Goal: Task Accomplishment & Management: Use online tool/utility

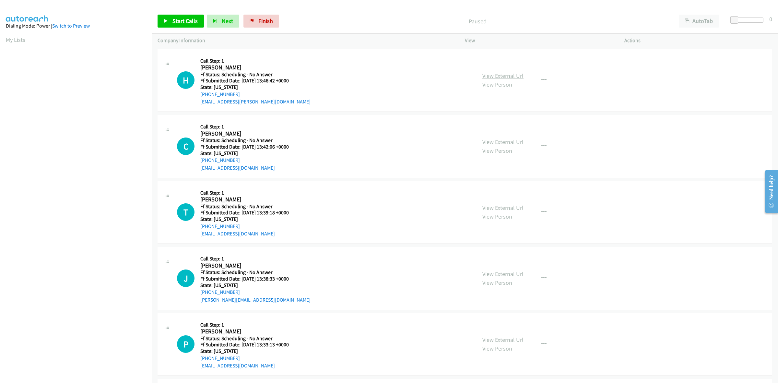
click at [494, 72] on link "View External Url" at bounding box center [502, 75] width 41 height 7
click at [517, 142] on link "View External Url" at bounding box center [502, 141] width 41 height 7
click at [500, 209] on link "View External Url" at bounding box center [502, 207] width 41 height 7
click at [514, 274] on link "View External Url" at bounding box center [502, 273] width 41 height 7
click at [508, 342] on link "View External Url" at bounding box center [502, 339] width 41 height 7
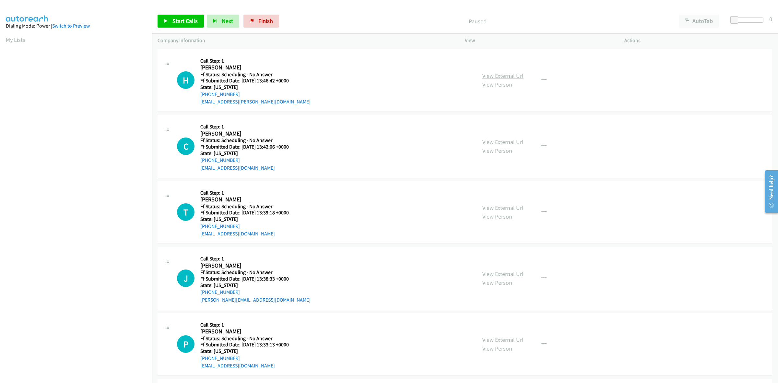
click at [496, 72] on link "View External Url" at bounding box center [502, 75] width 41 height 7
click at [171, 27] on link "Start Calls" at bounding box center [180, 21] width 46 height 13
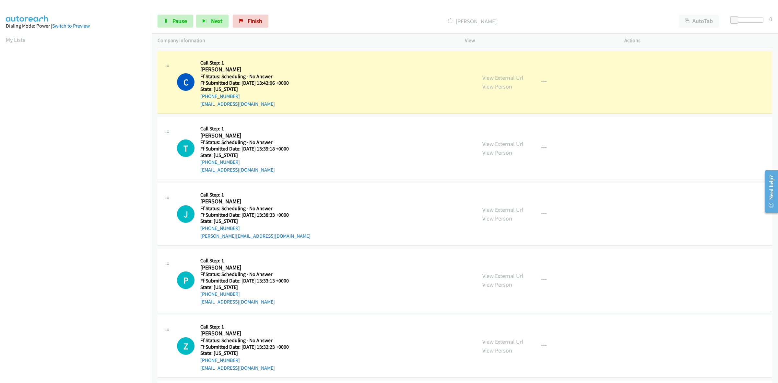
scroll to position [81, 0]
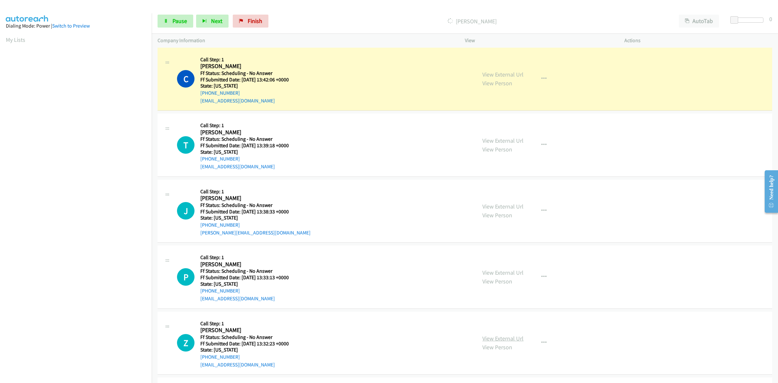
click at [506, 340] on link "View External Url" at bounding box center [502, 337] width 41 height 7
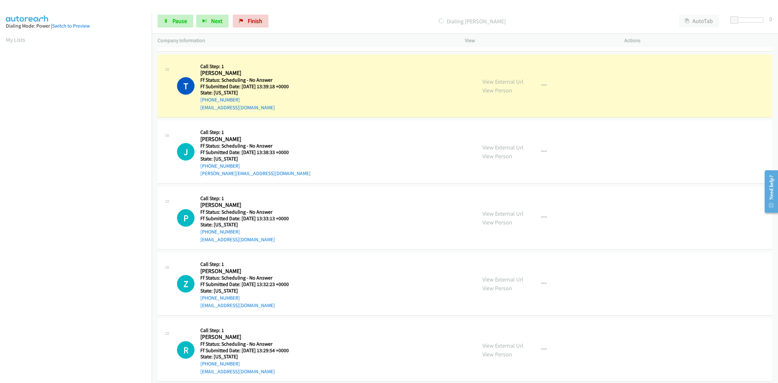
scroll to position [162, 0]
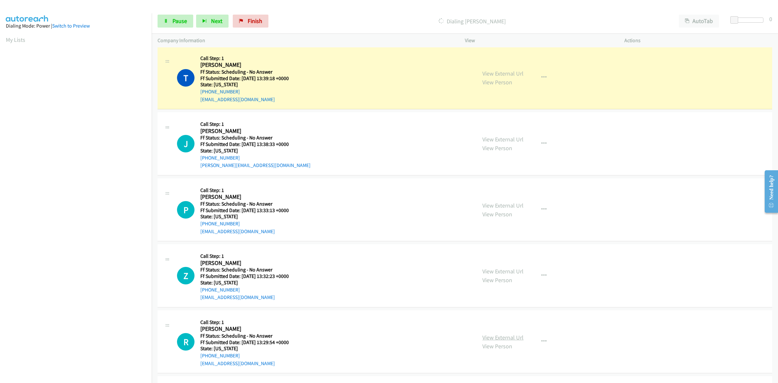
click at [506, 334] on link "View External Url" at bounding box center [502, 336] width 41 height 7
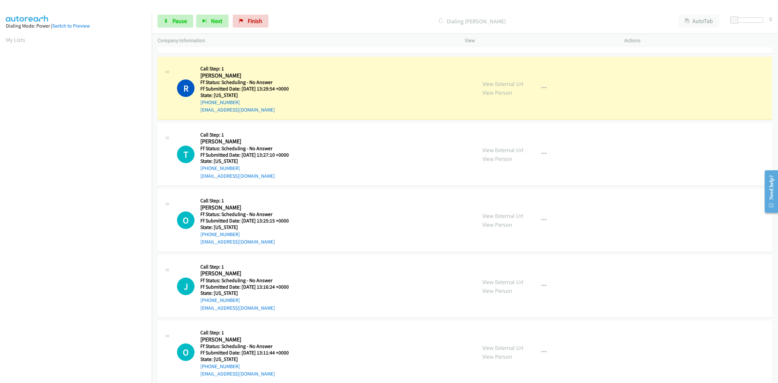
scroll to position [486, 0]
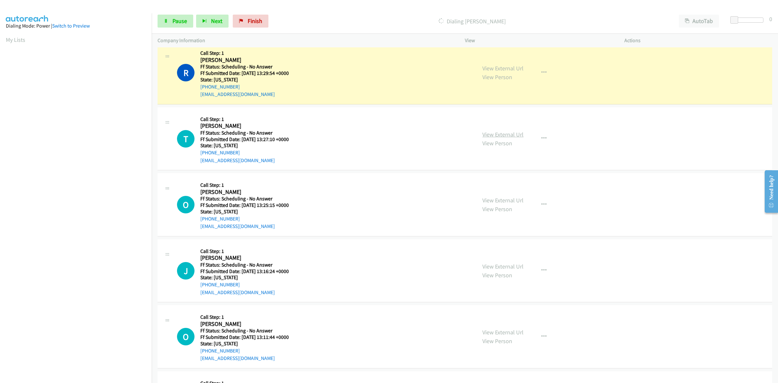
click at [514, 135] on link "View External Url" at bounding box center [502, 134] width 41 height 7
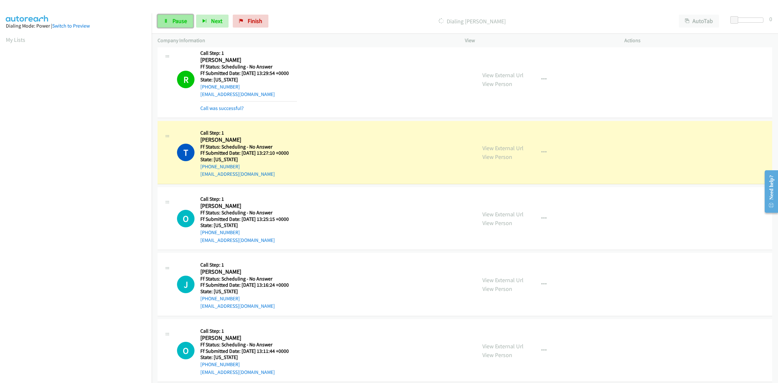
click at [187, 23] on link "Pause" at bounding box center [175, 21] width 36 height 13
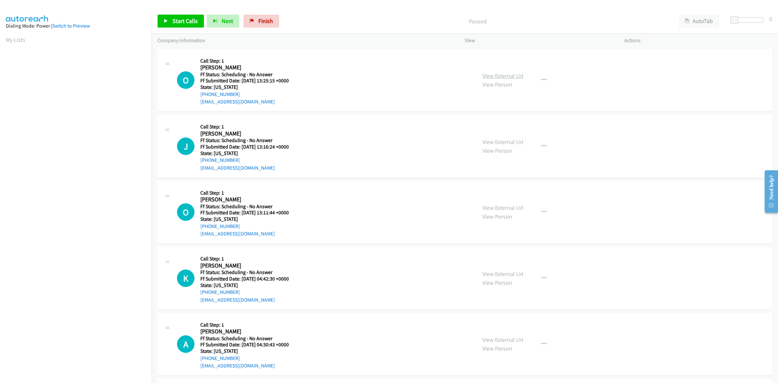
click at [505, 75] on link "View External Url" at bounding box center [502, 75] width 41 height 7
click at [514, 138] on link "View External Url" at bounding box center [502, 141] width 41 height 7
click at [504, 205] on link "View External Url" at bounding box center [502, 207] width 41 height 7
click at [505, 274] on link "View External Url" at bounding box center [502, 273] width 41 height 7
click at [512, 336] on link "View External Url" at bounding box center [502, 339] width 41 height 7
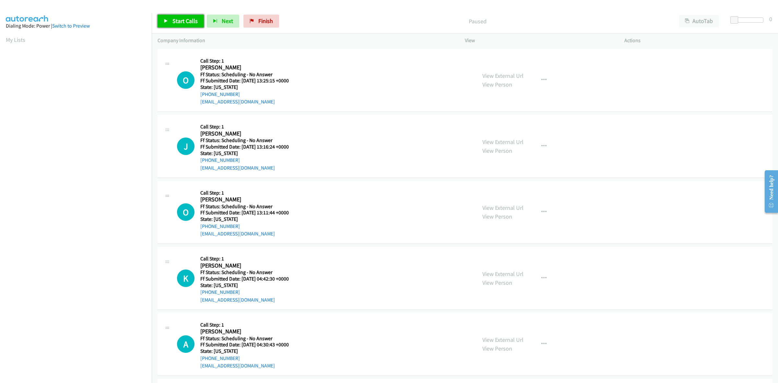
click at [183, 24] on span "Start Calls" at bounding box center [184, 20] width 25 height 7
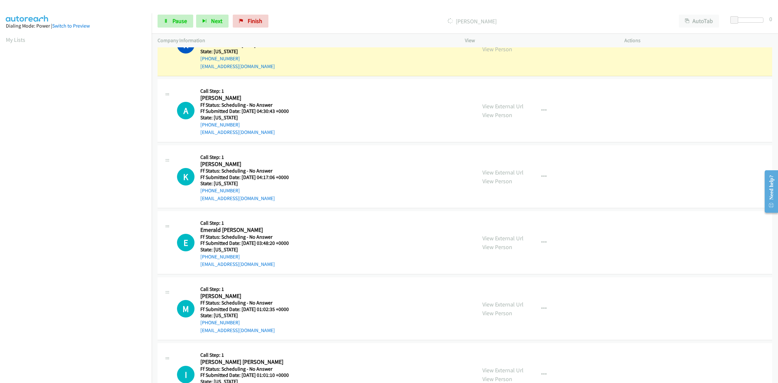
scroll to position [284, 0]
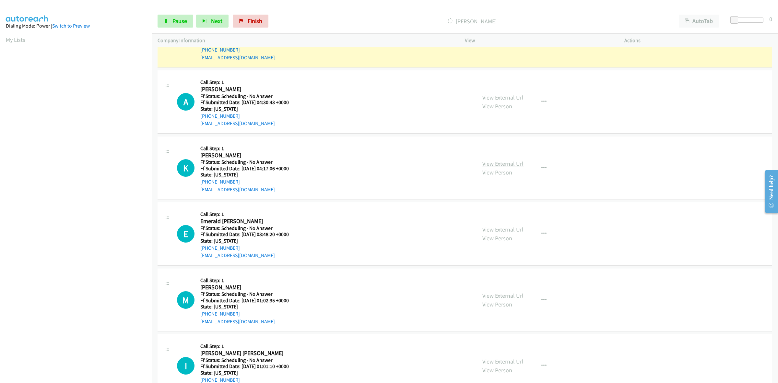
click at [508, 164] on link "View External Url" at bounding box center [502, 163] width 41 height 7
click at [506, 224] on div "View External Url View Person View External Url Email Schedule/Manage Callback …" at bounding box center [558, 233] width 165 height 51
click at [511, 228] on link "View External Url" at bounding box center [502, 229] width 41 height 7
click at [498, 294] on link "View External Url" at bounding box center [502, 295] width 41 height 7
click at [516, 362] on link "View External Url" at bounding box center [502, 360] width 41 height 7
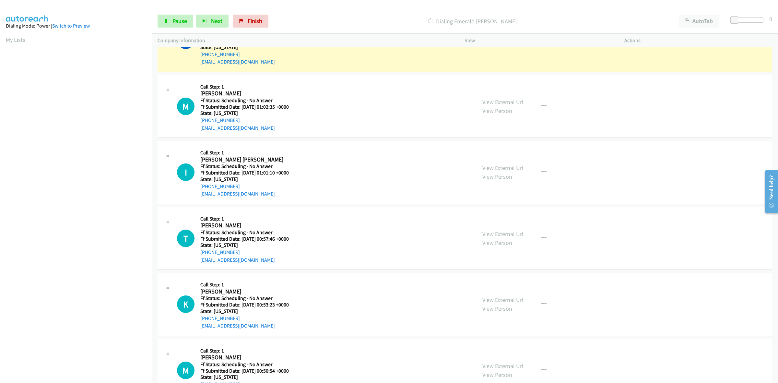
scroll to position [527, 0]
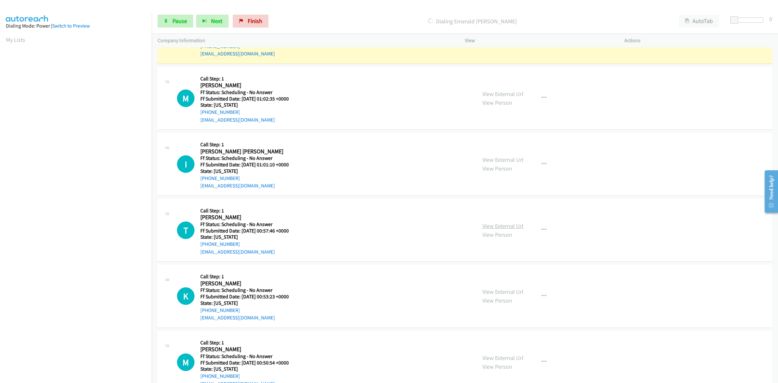
click at [514, 227] on link "View External Url" at bounding box center [502, 225] width 41 height 7
click at [514, 293] on link "View External Url" at bounding box center [502, 291] width 41 height 7
click at [515, 358] on link "View External Url" at bounding box center [502, 357] width 41 height 7
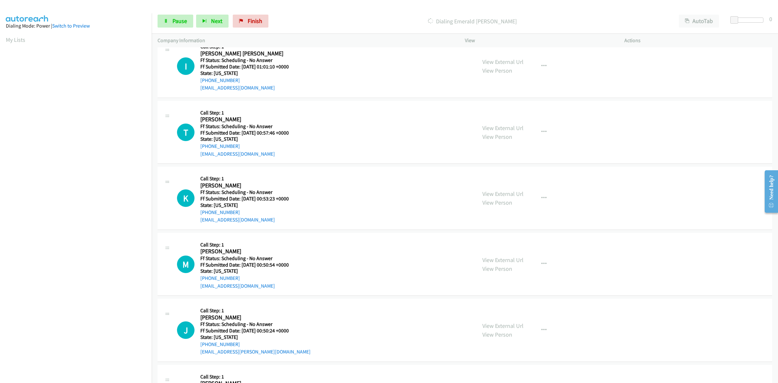
scroll to position [648, 0]
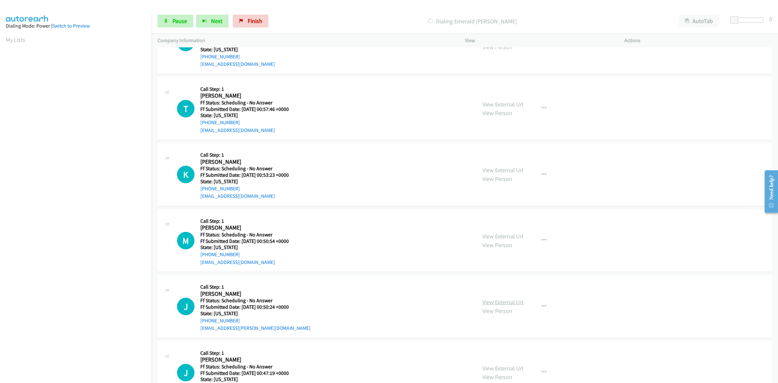
click at [506, 298] on link "View External Url" at bounding box center [502, 301] width 41 height 7
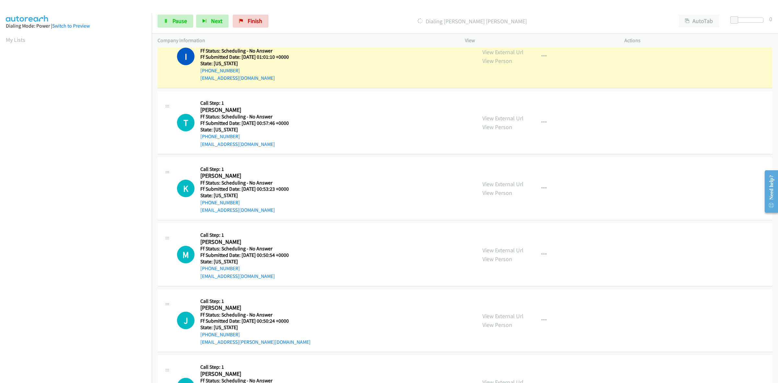
scroll to position [702, 0]
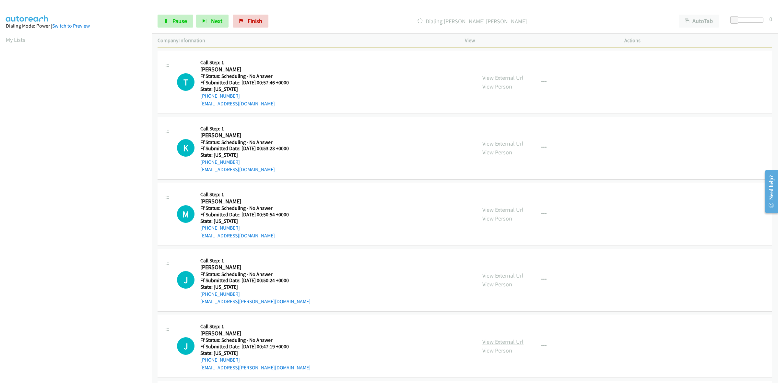
click at [503, 341] on link "View External Url" at bounding box center [502, 341] width 41 height 7
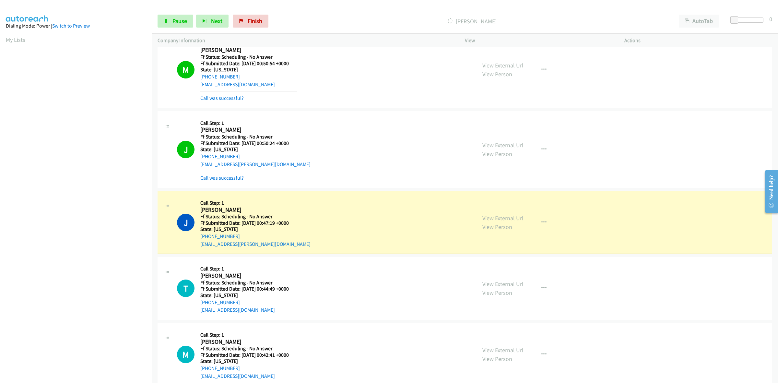
scroll to position [986, 0]
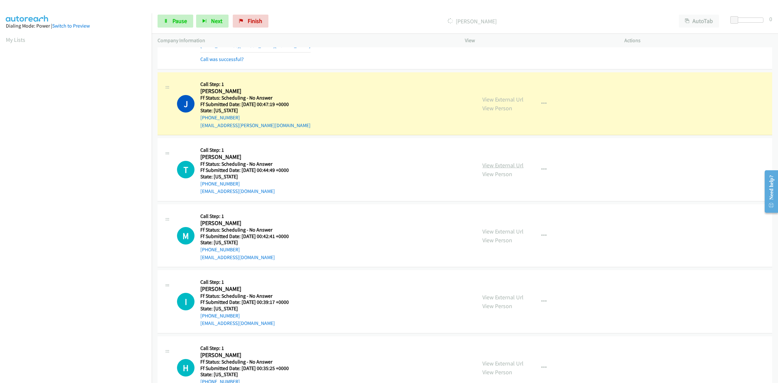
click at [509, 164] on link "View External Url" at bounding box center [502, 164] width 41 height 7
click at [496, 232] on link "View External Url" at bounding box center [502, 230] width 41 height 7
click at [503, 294] on div "View External Url View Person" at bounding box center [502, 301] width 41 height 17
click at [508, 298] on link "View External Url" at bounding box center [502, 296] width 41 height 7
click at [507, 361] on link "View External Url" at bounding box center [502, 362] width 41 height 7
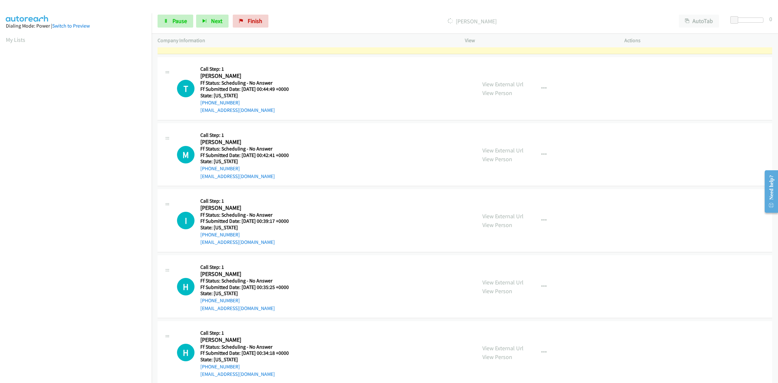
scroll to position [1107, 0]
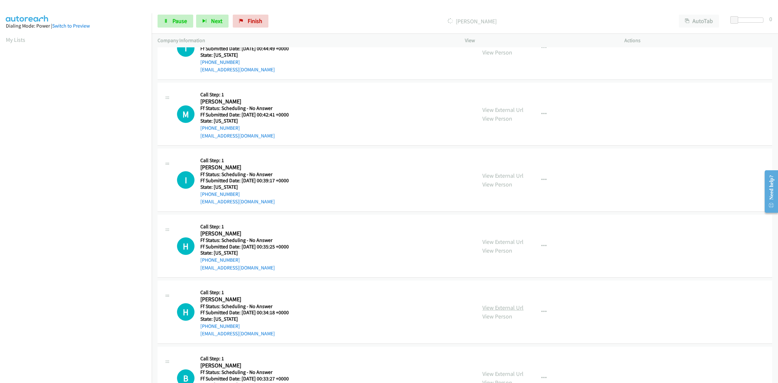
click at [500, 308] on link "View External Url" at bounding box center [502, 307] width 41 height 7
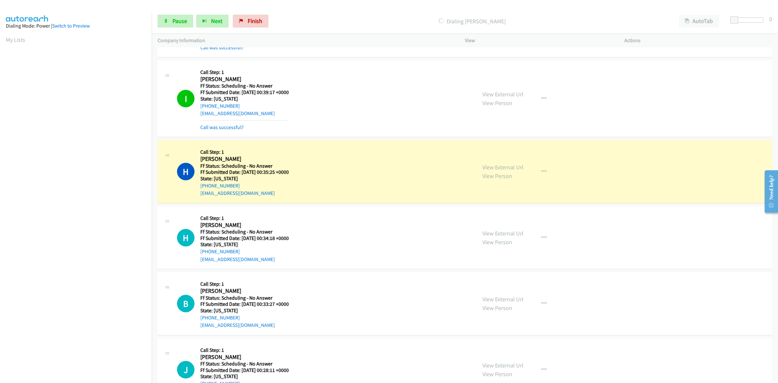
scroll to position [1243, 0]
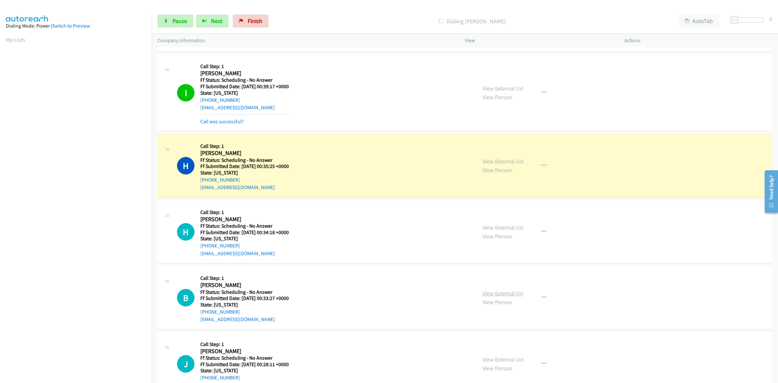
click at [516, 294] on link "View External Url" at bounding box center [502, 292] width 41 height 7
click at [510, 363] on link "View External Url" at bounding box center [502, 359] width 41 height 7
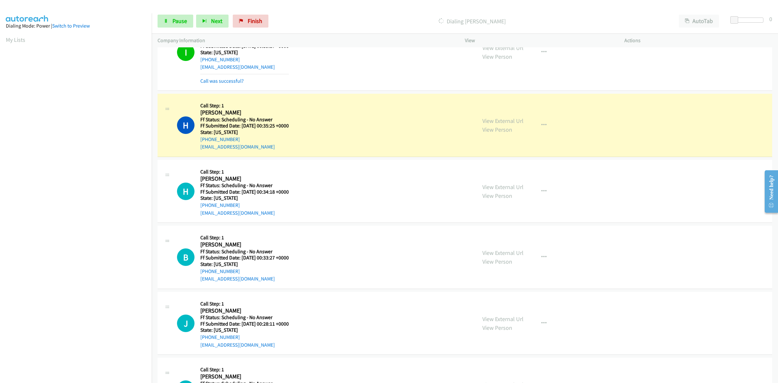
scroll to position [1324, 0]
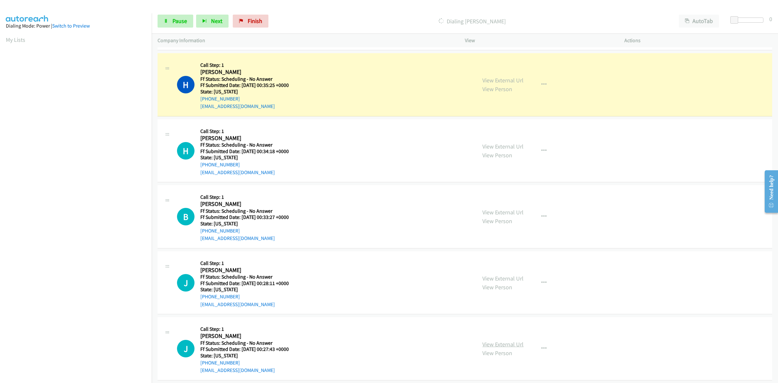
click at [514, 348] on link "View External Url" at bounding box center [502, 343] width 41 height 7
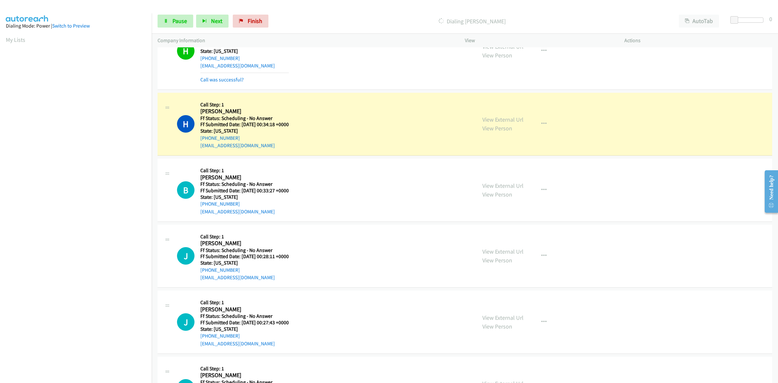
scroll to position [1405, 0]
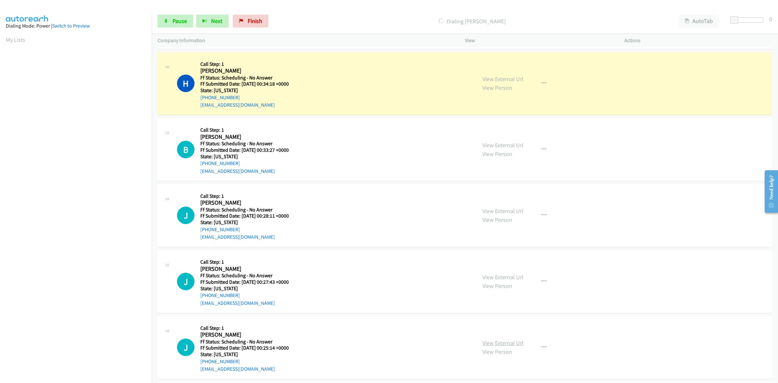
click at [501, 345] on link "View External Url" at bounding box center [502, 342] width 41 height 7
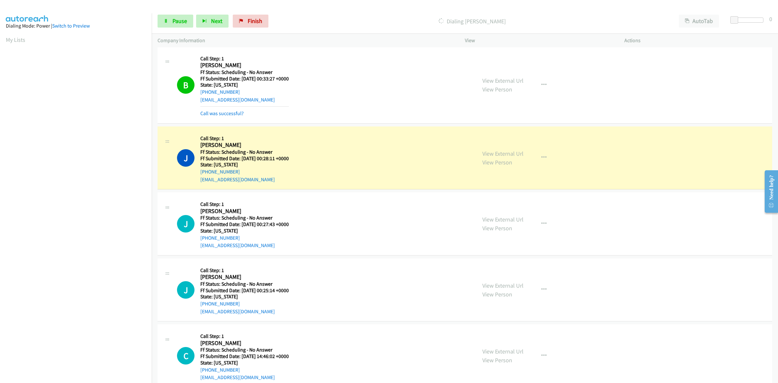
scroll to position [1567, 0]
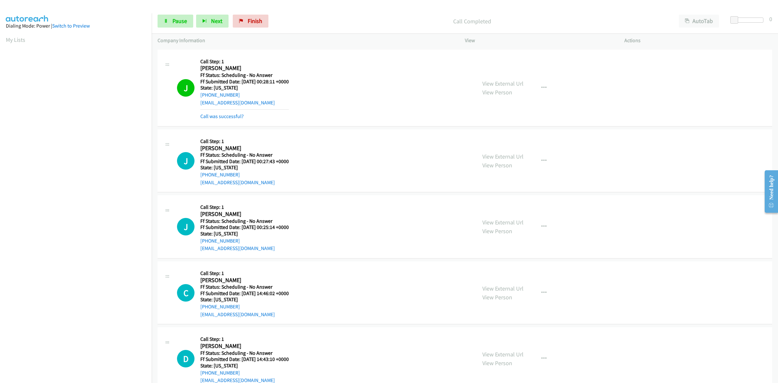
click at [504, 273] on div "View External Url View Person View External Url Email Schedule/Manage Callback …" at bounding box center [558, 292] width 165 height 51
click at [516, 289] on link "View External Url" at bounding box center [502, 288] width 41 height 7
click at [499, 356] on link "View External Url" at bounding box center [502, 353] width 41 height 7
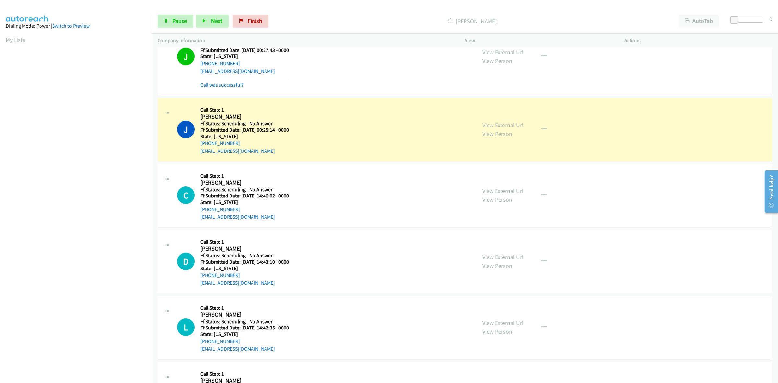
scroll to position [1688, 0]
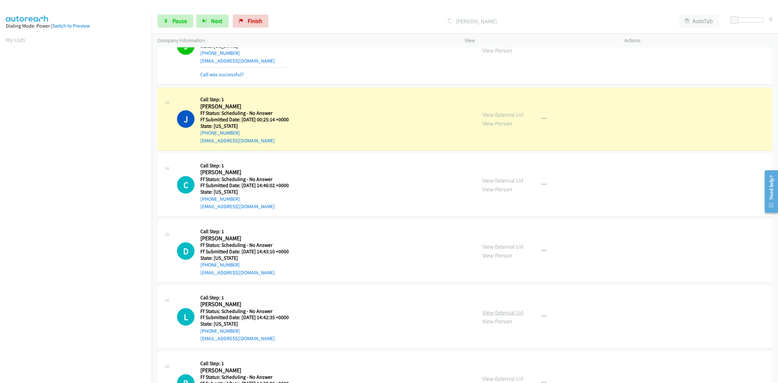
click at [496, 316] on link "View External Url" at bounding box center [502, 312] width 41 height 7
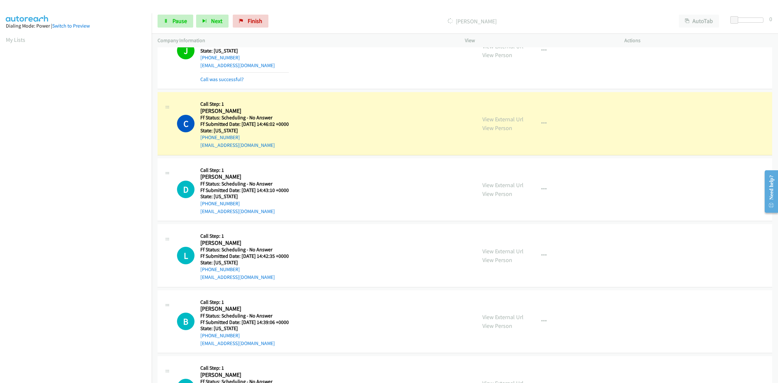
scroll to position [1769, 0]
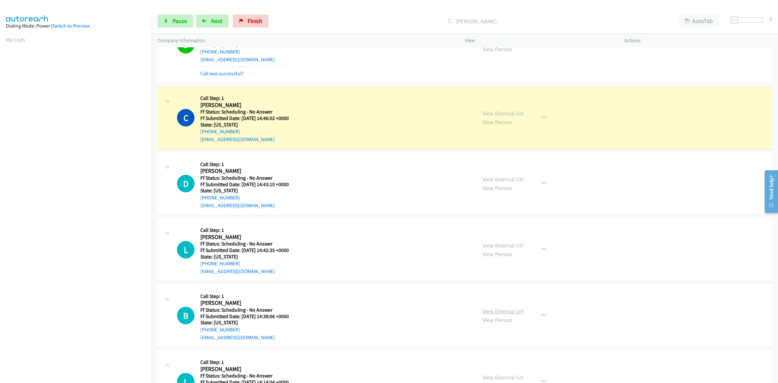
click at [516, 313] on link "View External Url" at bounding box center [502, 310] width 41 height 7
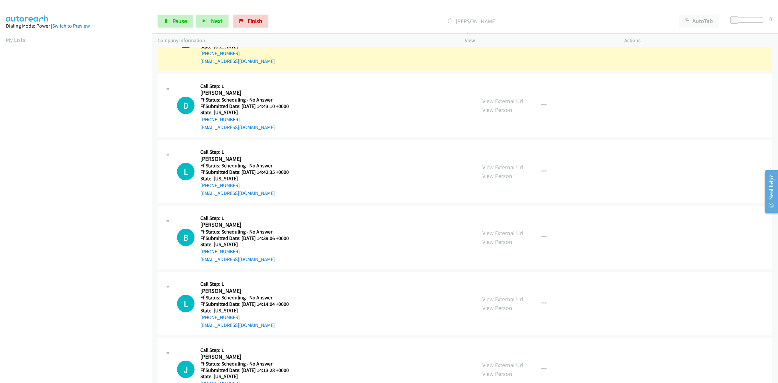
scroll to position [1850, 0]
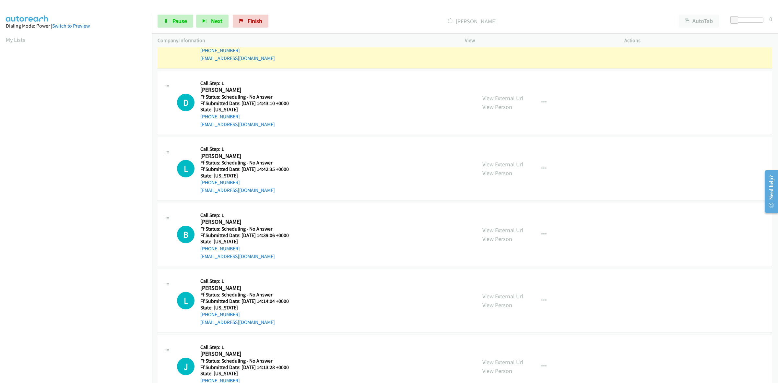
click at [507, 293] on div "View External Url View Person View External Url Email Schedule/Manage Callback …" at bounding box center [558, 300] width 165 height 51
click at [511, 297] on link "View External Url" at bounding box center [502, 295] width 41 height 7
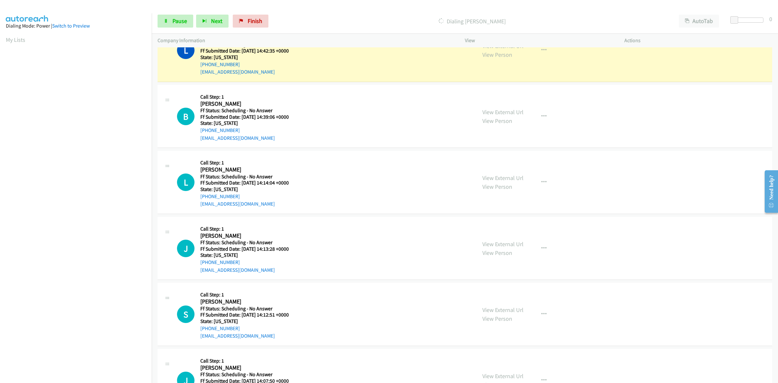
scroll to position [2019, 0]
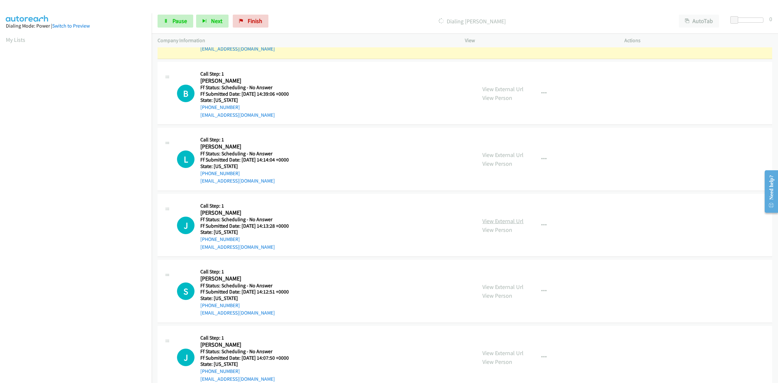
click at [501, 220] on link "View External Url" at bounding box center [502, 220] width 41 height 7
click at [491, 290] on link "View External Url" at bounding box center [502, 286] width 41 height 7
click at [500, 354] on link "View External Url" at bounding box center [502, 352] width 41 height 7
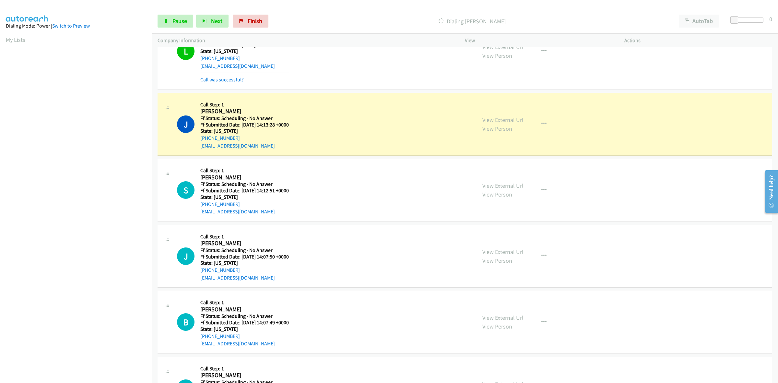
scroll to position [2181, 0]
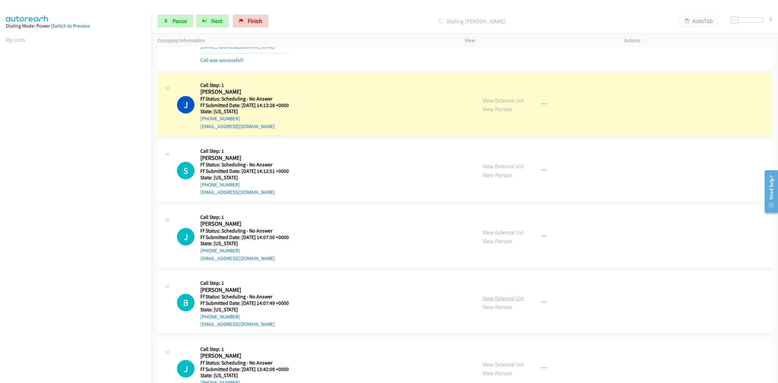
click at [503, 299] on link "View External Url" at bounding box center [502, 297] width 41 height 7
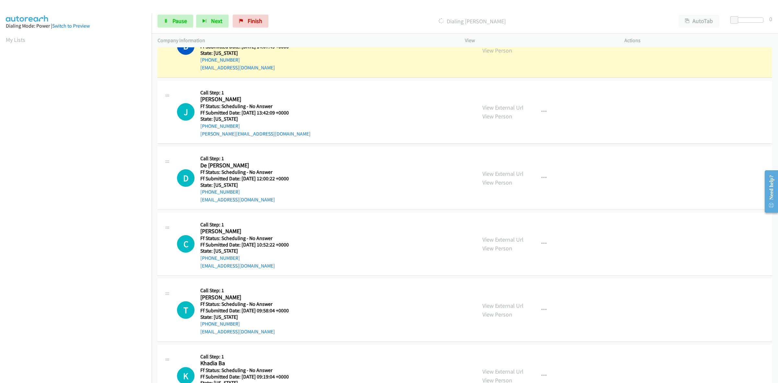
scroll to position [2465, 0]
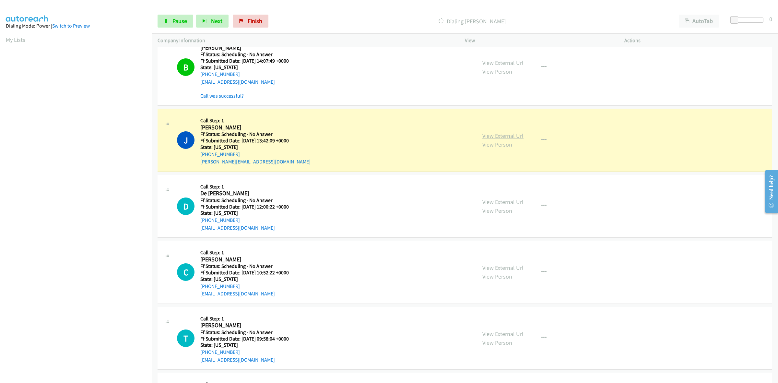
click at [501, 137] on link "View External Url" at bounding box center [502, 135] width 41 height 7
click at [515, 203] on link "View External Url" at bounding box center [502, 201] width 41 height 7
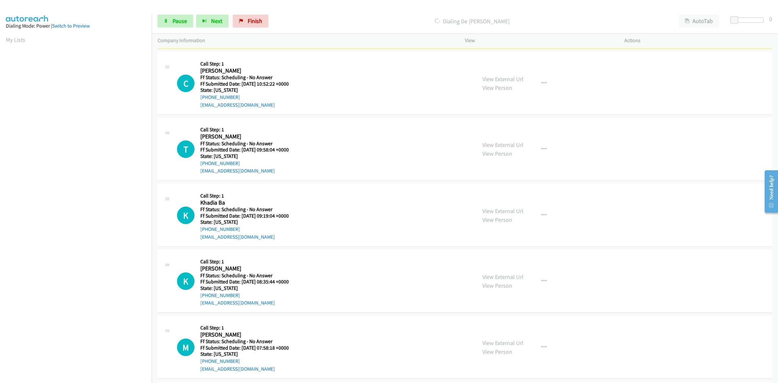
scroll to position [2586, 0]
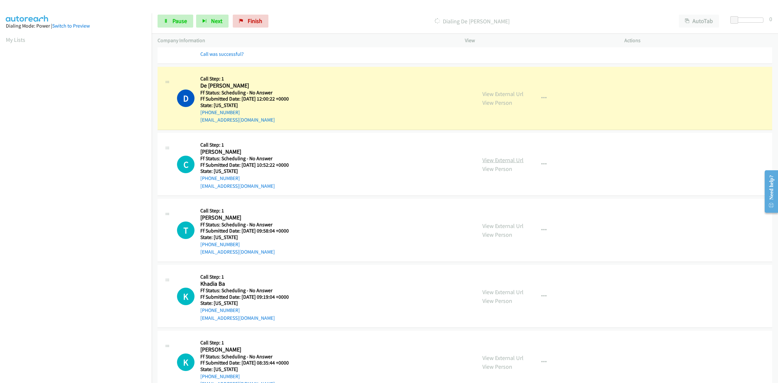
click at [514, 164] on link "View External Url" at bounding box center [502, 159] width 41 height 7
click at [508, 229] on link "View External Url" at bounding box center [502, 225] width 41 height 7
click at [512, 293] on link "View External Url" at bounding box center [502, 291] width 41 height 7
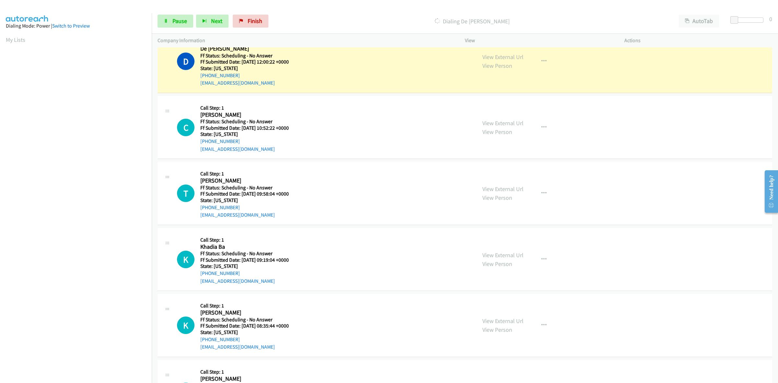
scroll to position [2667, 0]
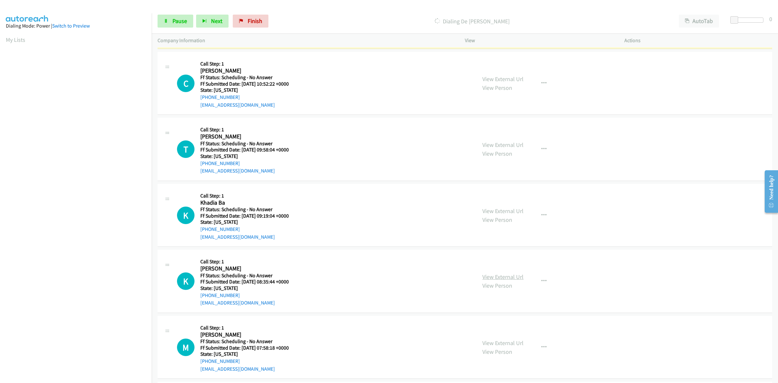
click at [508, 279] on link "View External Url" at bounding box center [502, 276] width 41 height 7
click at [499, 342] on link "View External Url" at bounding box center [502, 342] width 41 height 7
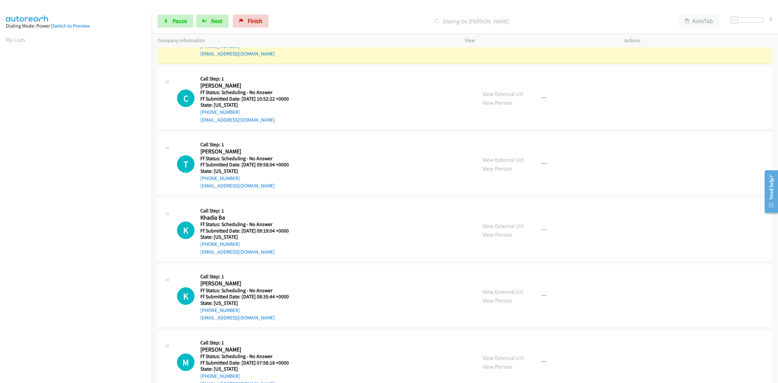
scroll to position [2627, 0]
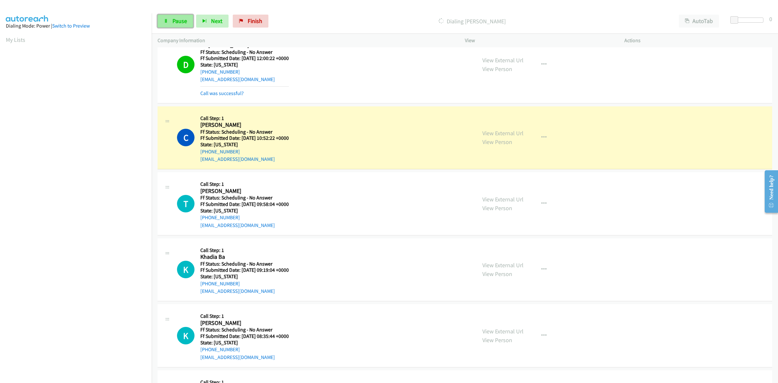
drag, startPoint x: 177, startPoint y: 18, endPoint x: 165, endPoint y: 100, distance: 83.0
click at [177, 17] on span "Pause" at bounding box center [179, 20] width 15 height 7
click at [167, 322] on icon at bounding box center [167, 320] width 8 height 3
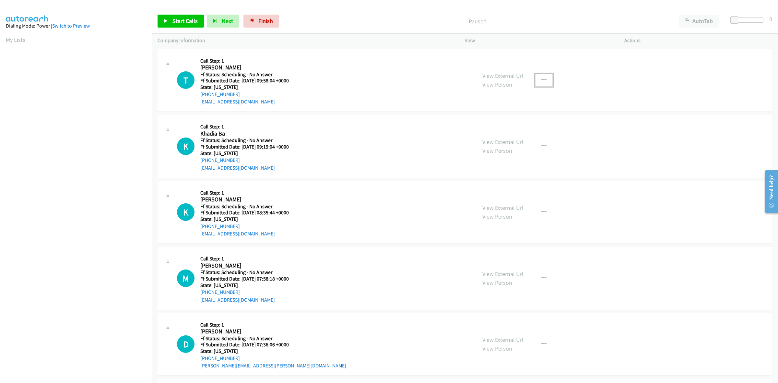
click at [543, 80] on icon "button" at bounding box center [543, 79] width 5 height 5
click at [501, 120] on link "Skip Call" at bounding box center [509, 122] width 86 height 13
click at [186, 24] on span "Start Calls" at bounding box center [184, 20] width 25 height 7
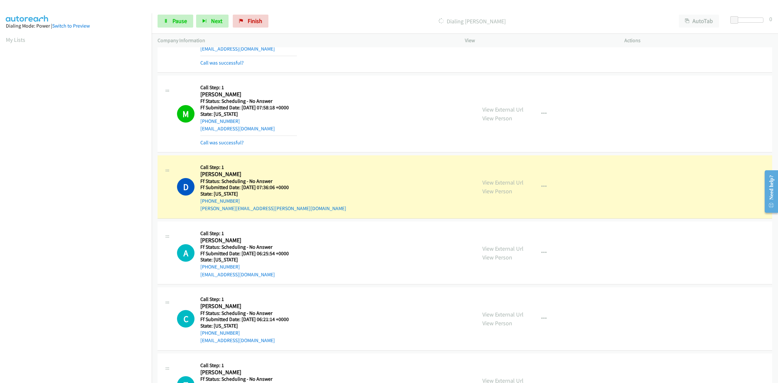
scroll to position [203, 0]
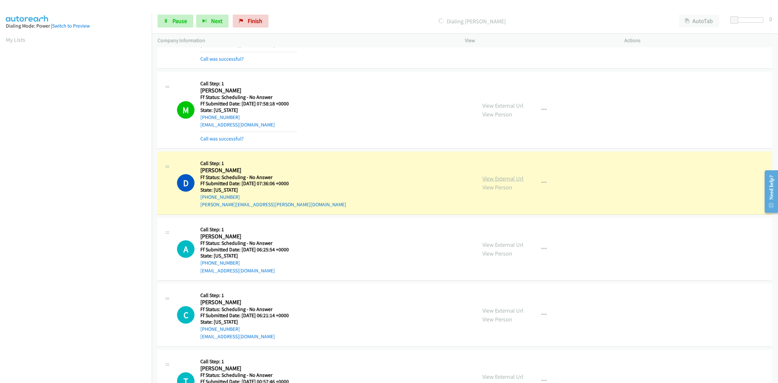
click at [507, 177] on link "View External Url" at bounding box center [502, 178] width 41 height 7
click at [501, 242] on link "View External Url" at bounding box center [502, 244] width 41 height 7
click at [509, 309] on link "View External Url" at bounding box center [502, 310] width 41 height 7
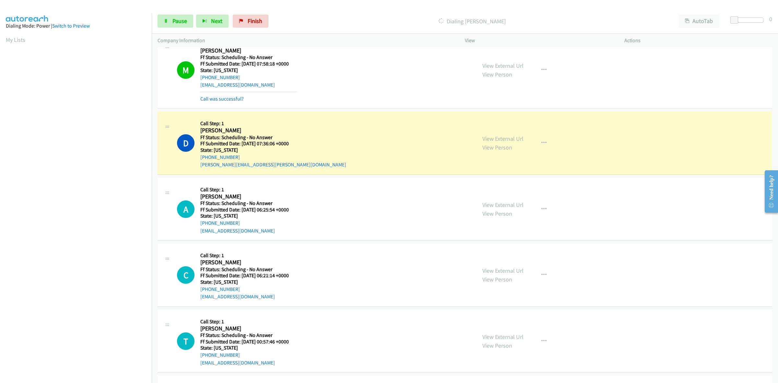
scroll to position [243, 0]
click at [506, 335] on link "View External Url" at bounding box center [502, 335] width 41 height 7
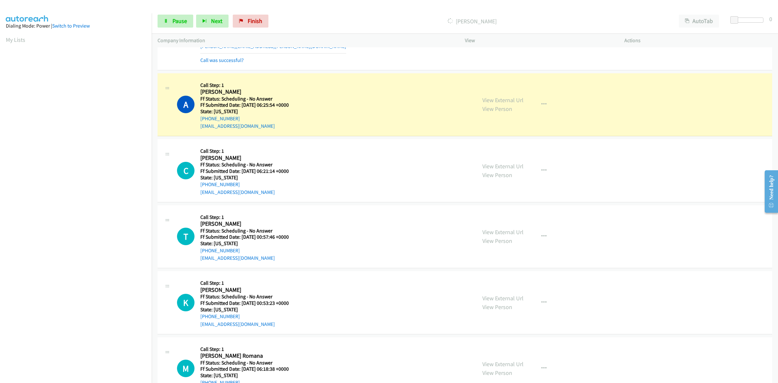
scroll to position [365, 0]
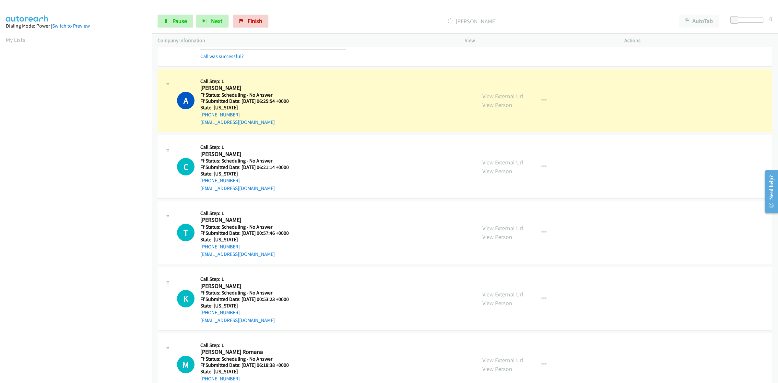
click at [506, 294] on link "View External Url" at bounding box center [502, 293] width 41 height 7
click at [501, 359] on link "View External Url" at bounding box center [502, 359] width 41 height 7
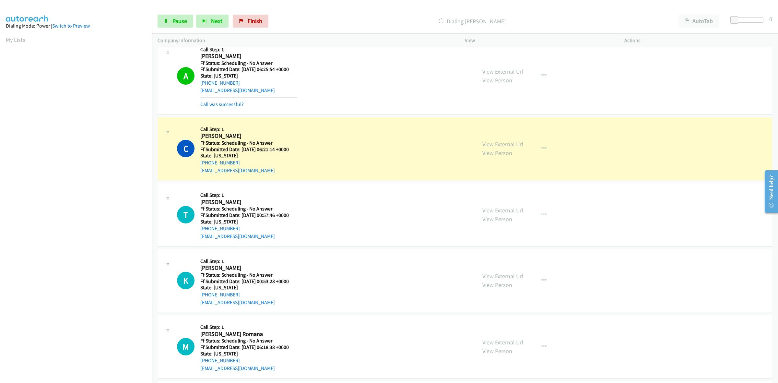
scroll to position [446, 0]
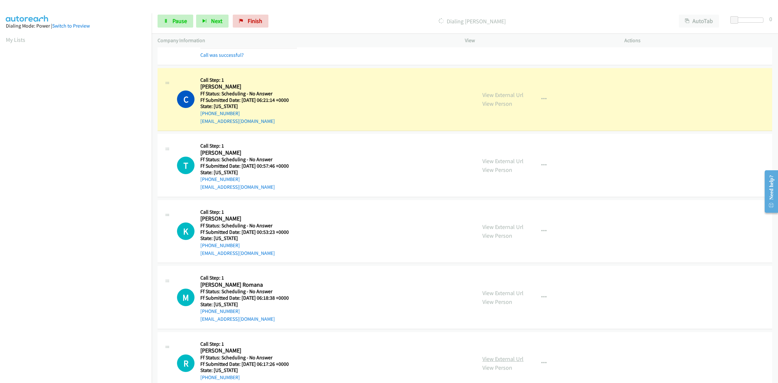
click at [495, 360] on link "View External Url" at bounding box center [502, 358] width 41 height 7
click at [184, 20] on span "Pause" at bounding box center [179, 20] width 15 height 7
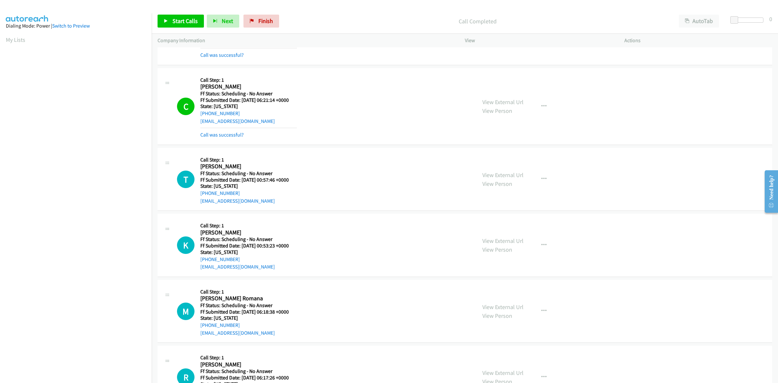
click at [97, 13] on aside "Dialing Mode: Power | Switch to Preview My Lists" at bounding box center [76, 192] width 152 height 359
drag, startPoint x: 260, startPoint y: 17, endPoint x: 416, endPoint y: 41, distance: 158.1
click at [260, 17] on link "Finish" at bounding box center [261, 21] width 36 height 13
